Goal: Information Seeking & Learning: Find specific fact

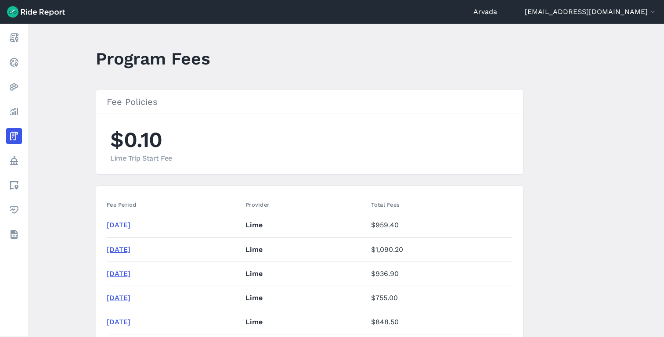
scroll to position [136, 0]
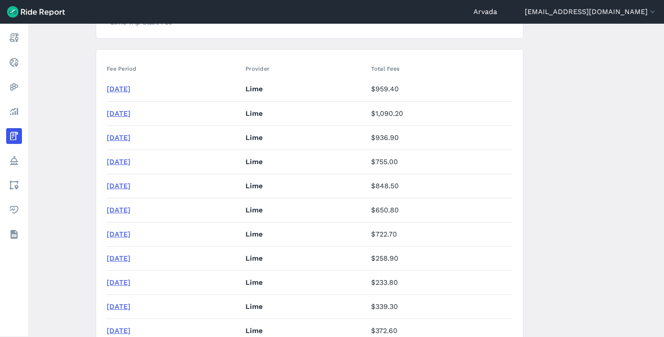
click at [113, 139] on link "[DATE]" at bounding box center [119, 137] width 24 height 8
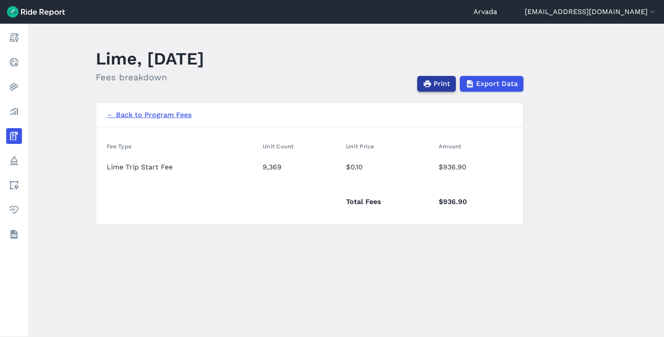
click at [432, 85] on button "Print" at bounding box center [436, 84] width 39 height 16
click at [430, 86] on icon "button" at bounding box center [427, 83] width 9 height 9
click at [116, 113] on link "← Back to Program Fees" at bounding box center [149, 115] width 85 height 11
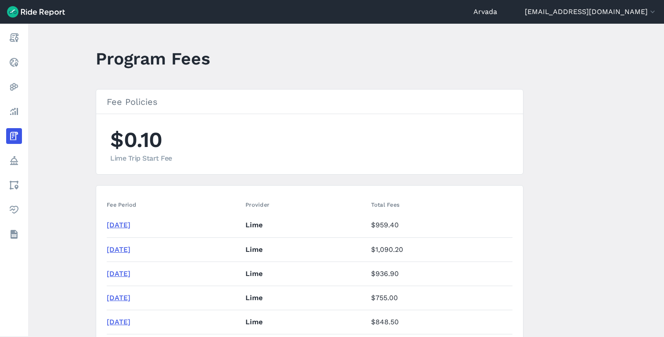
click at [124, 251] on link "[DATE]" at bounding box center [119, 249] width 24 height 8
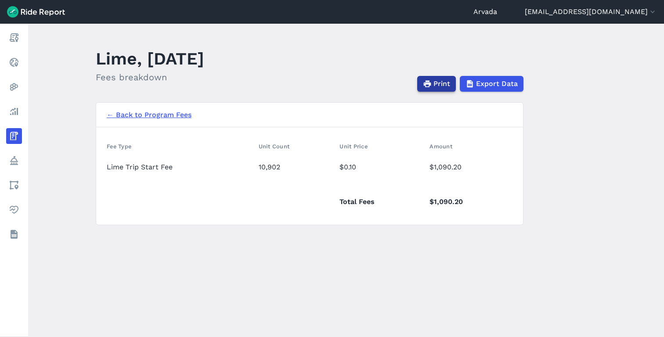
click at [426, 87] on icon "button" at bounding box center [427, 83] width 9 height 9
click at [109, 118] on link "← Back to Program Fees" at bounding box center [149, 115] width 85 height 11
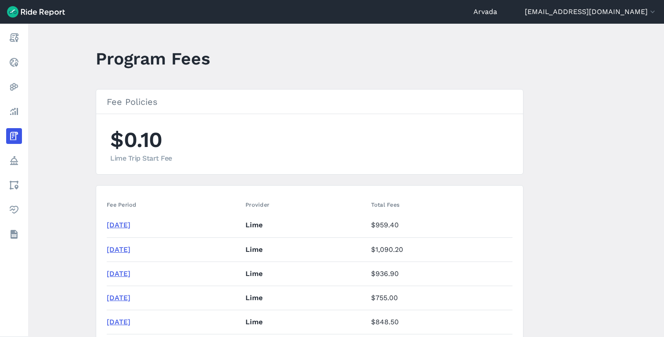
click at [130, 225] on link "[DATE]" at bounding box center [119, 225] width 24 height 8
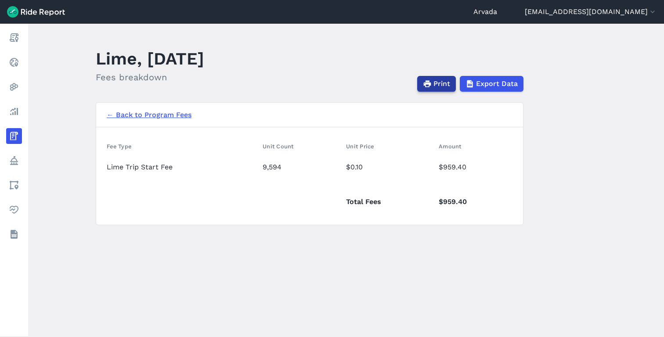
click at [436, 85] on span "Print" at bounding box center [441, 84] width 17 height 11
